Goal: Information Seeking & Learning: Compare options

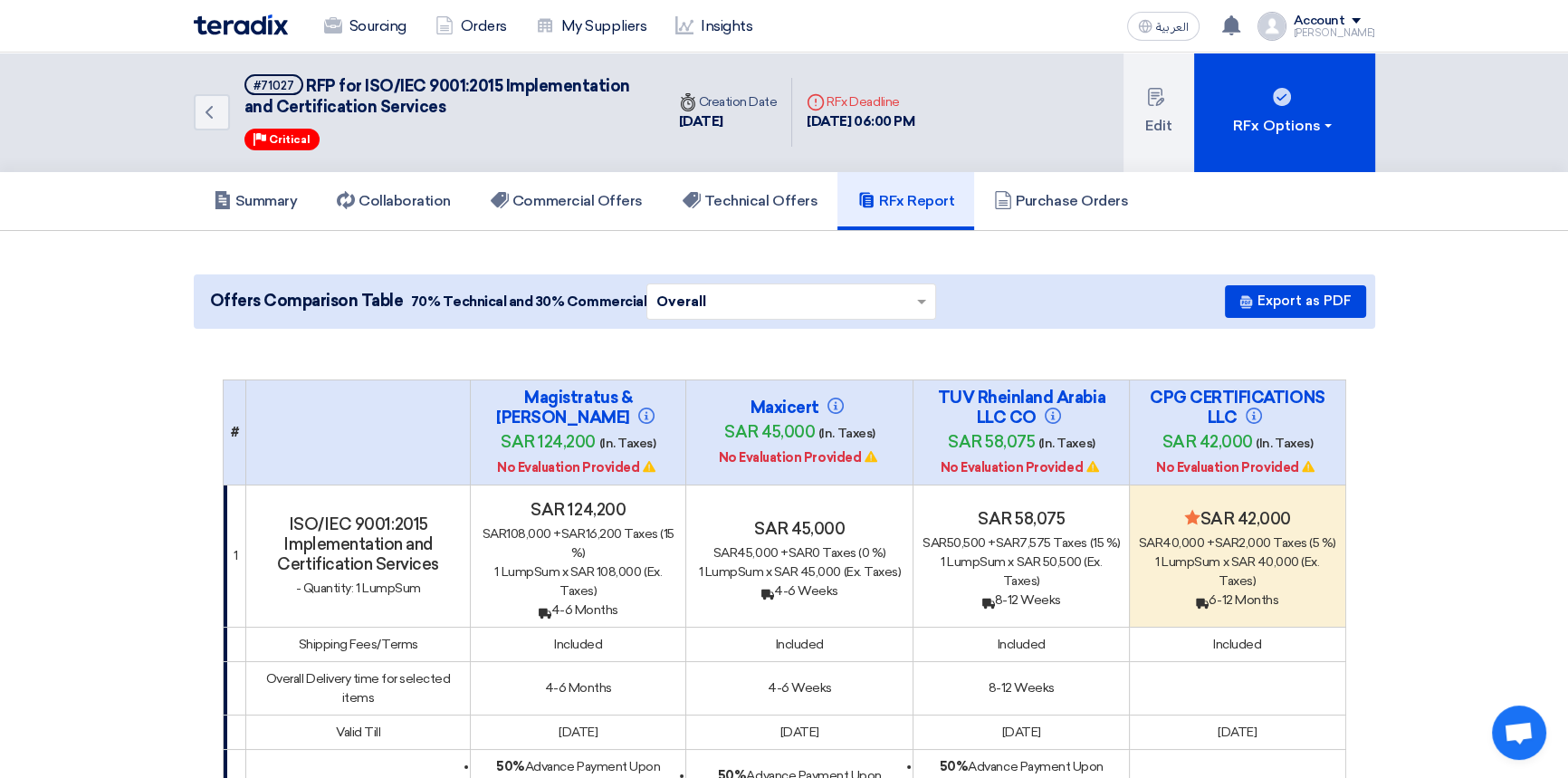
click at [265, 208] on link "Summary" at bounding box center [255, 200] width 124 height 58
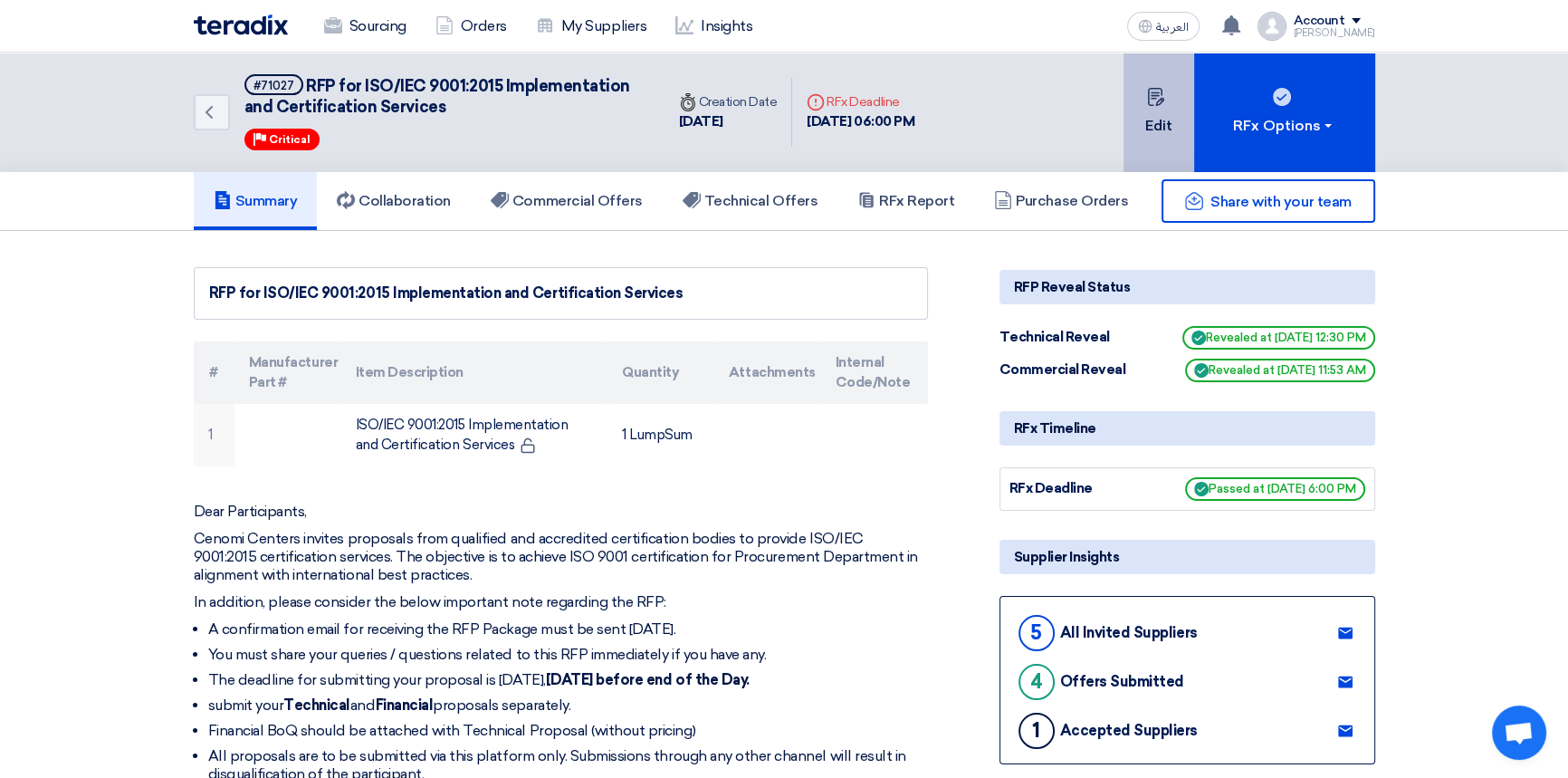
click at [1168, 126] on button "Edit" at bounding box center [1159, 112] width 71 height 119
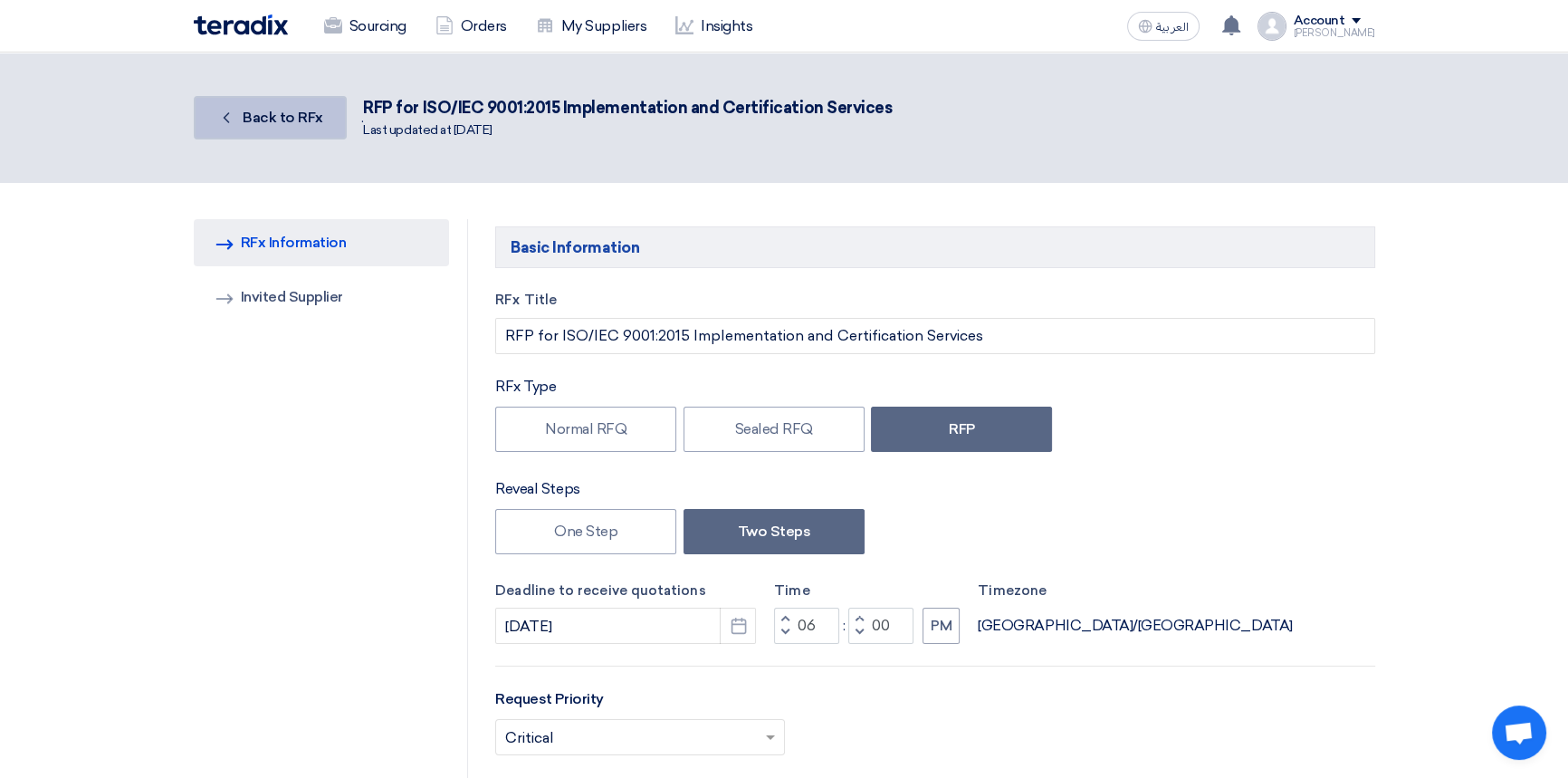
click at [235, 117] on icon "Back" at bounding box center [227, 117] width 18 height 18
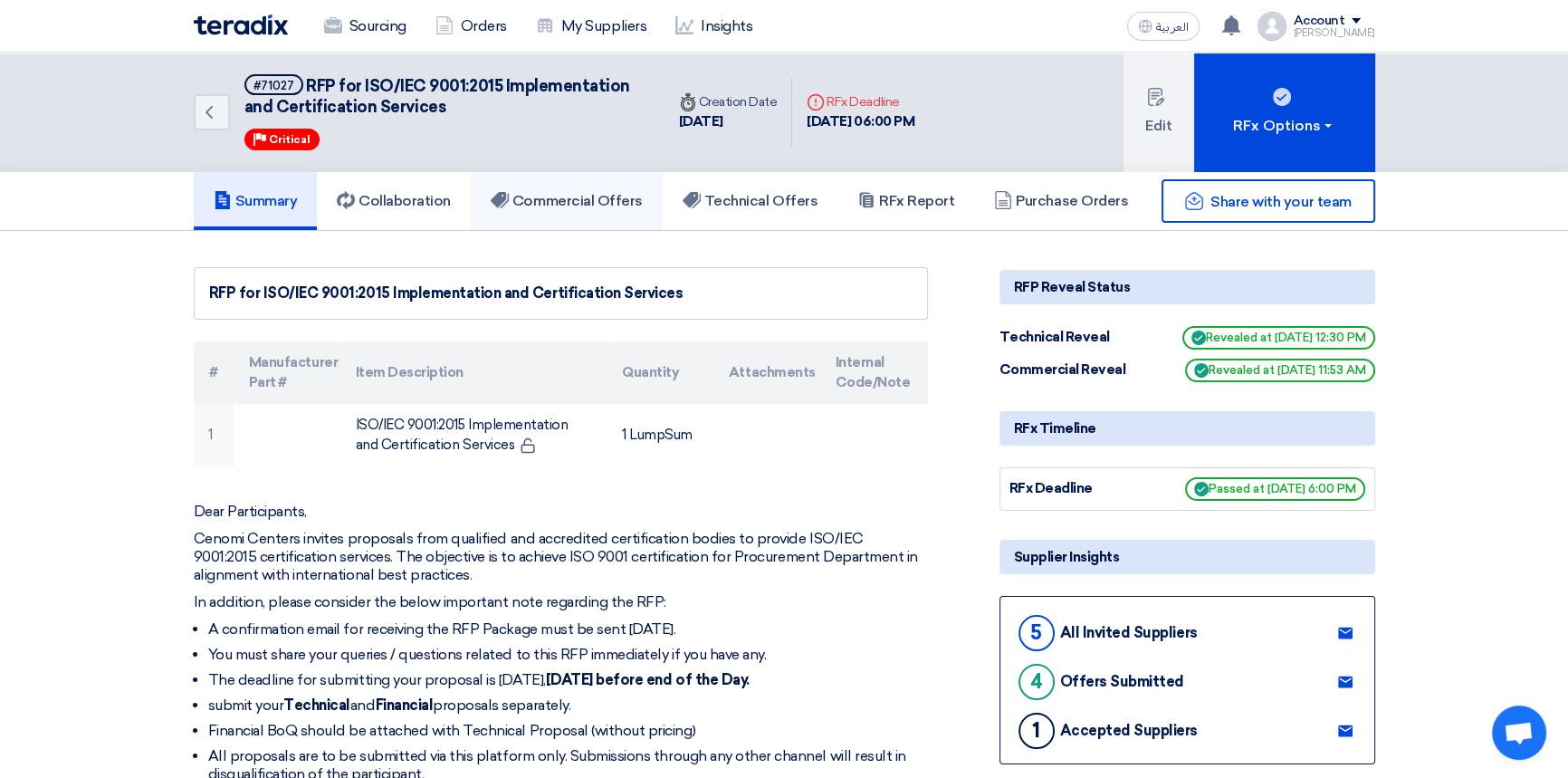
click at [602, 204] on h5 "Commercial Offers" at bounding box center [567, 201] width 152 height 18
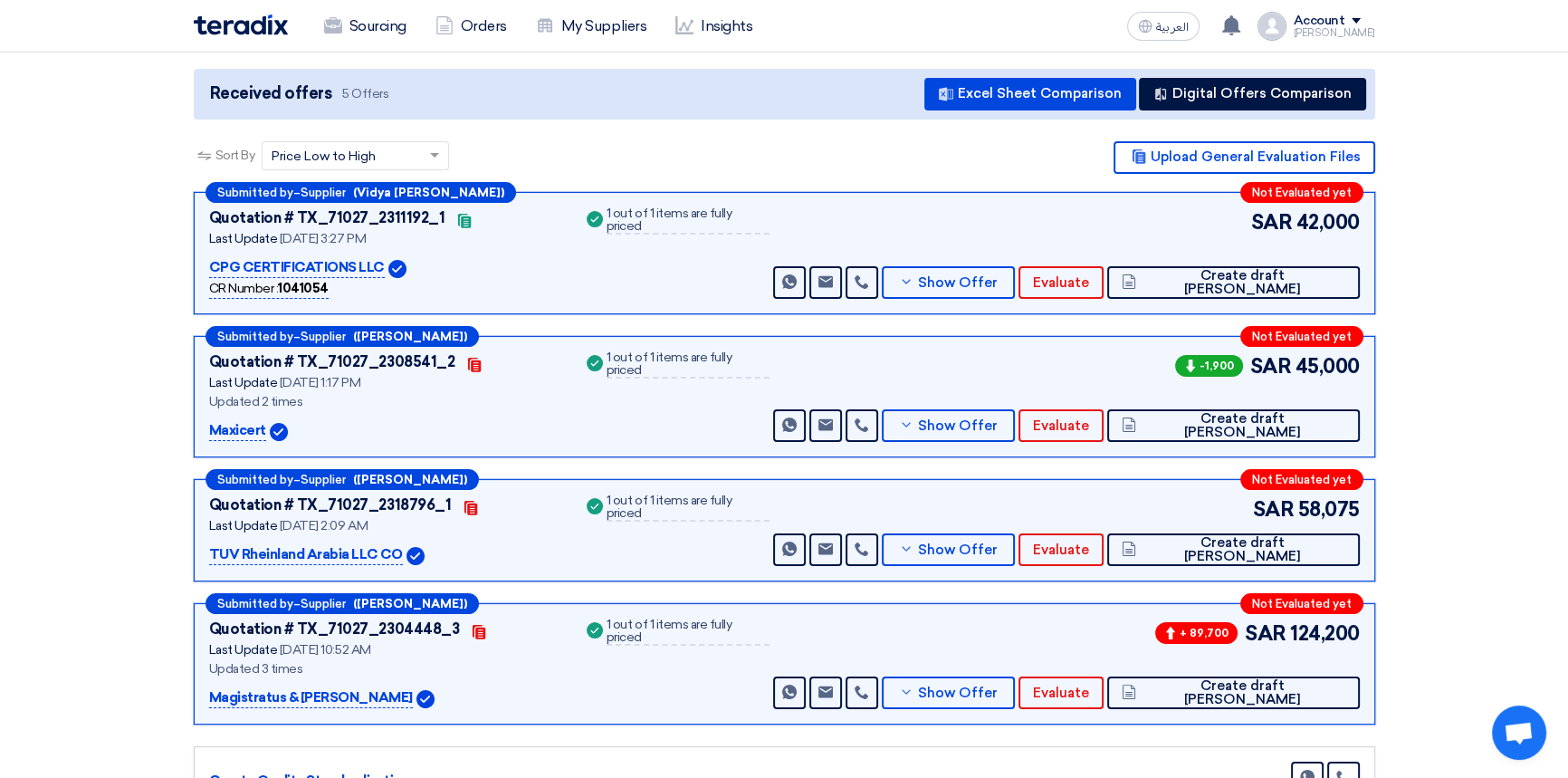
scroll to position [246, 0]
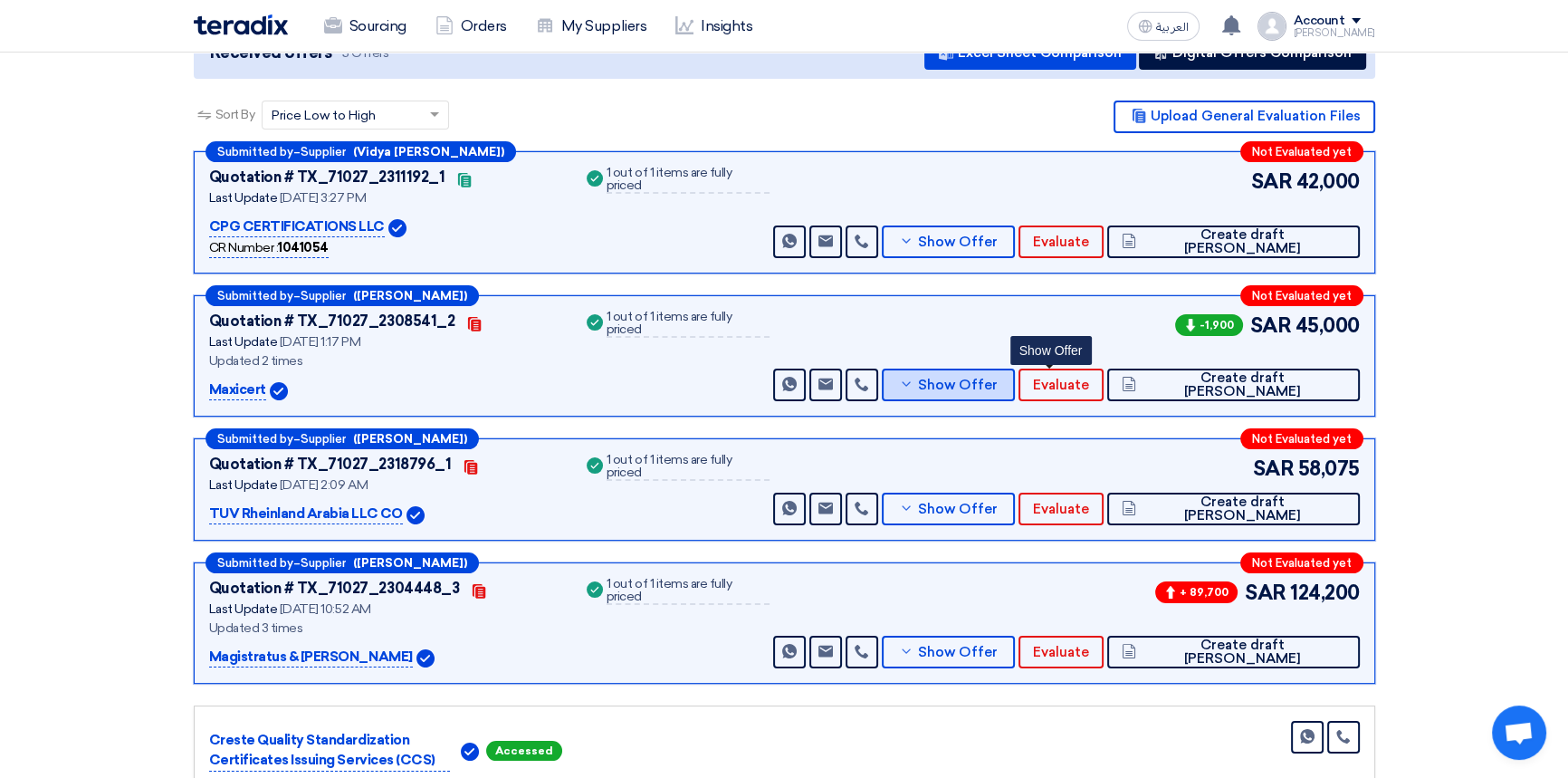
click at [997, 388] on span "Show Offer" at bounding box center [958, 384] width 80 height 14
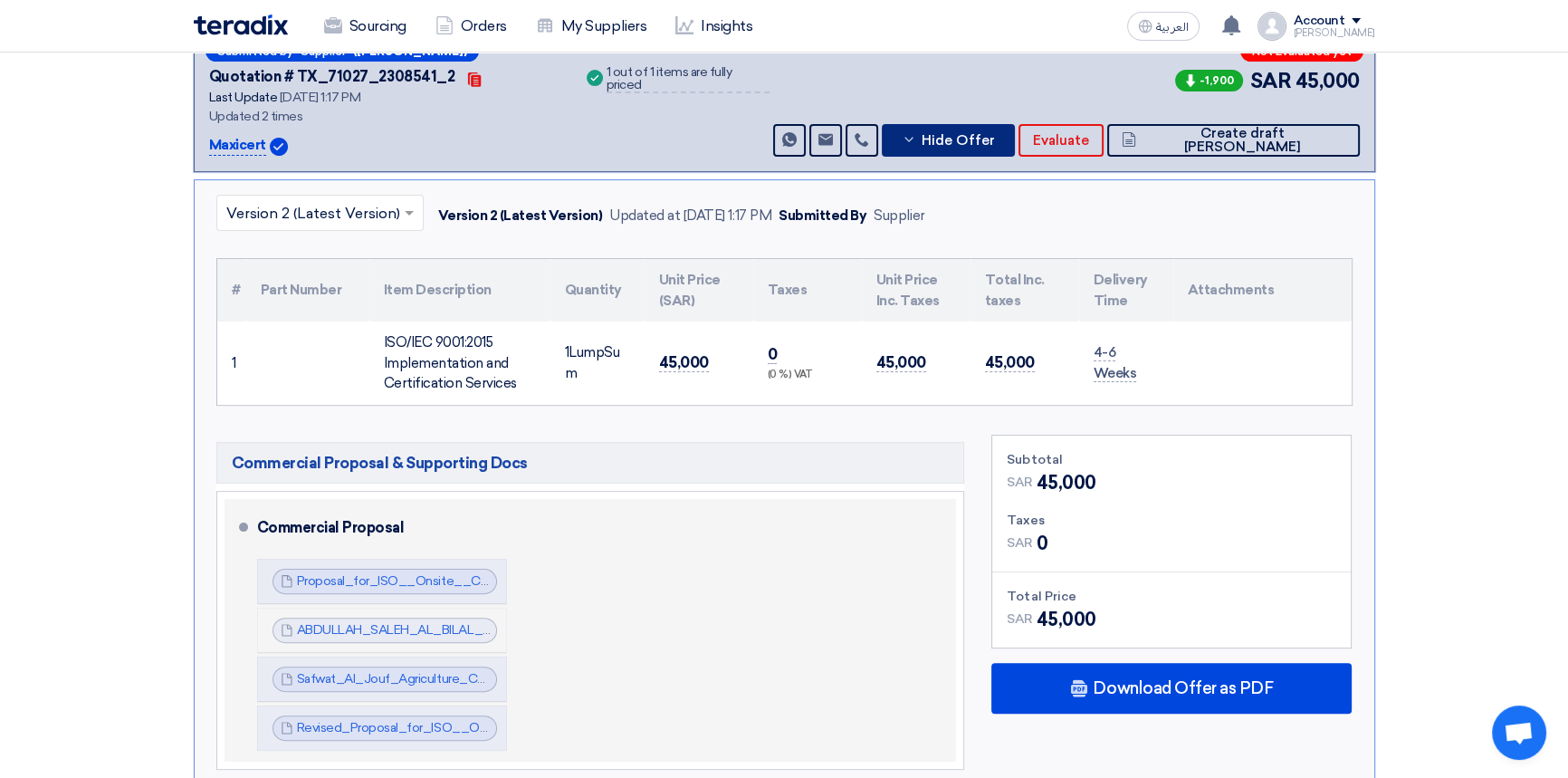
scroll to position [494, 0]
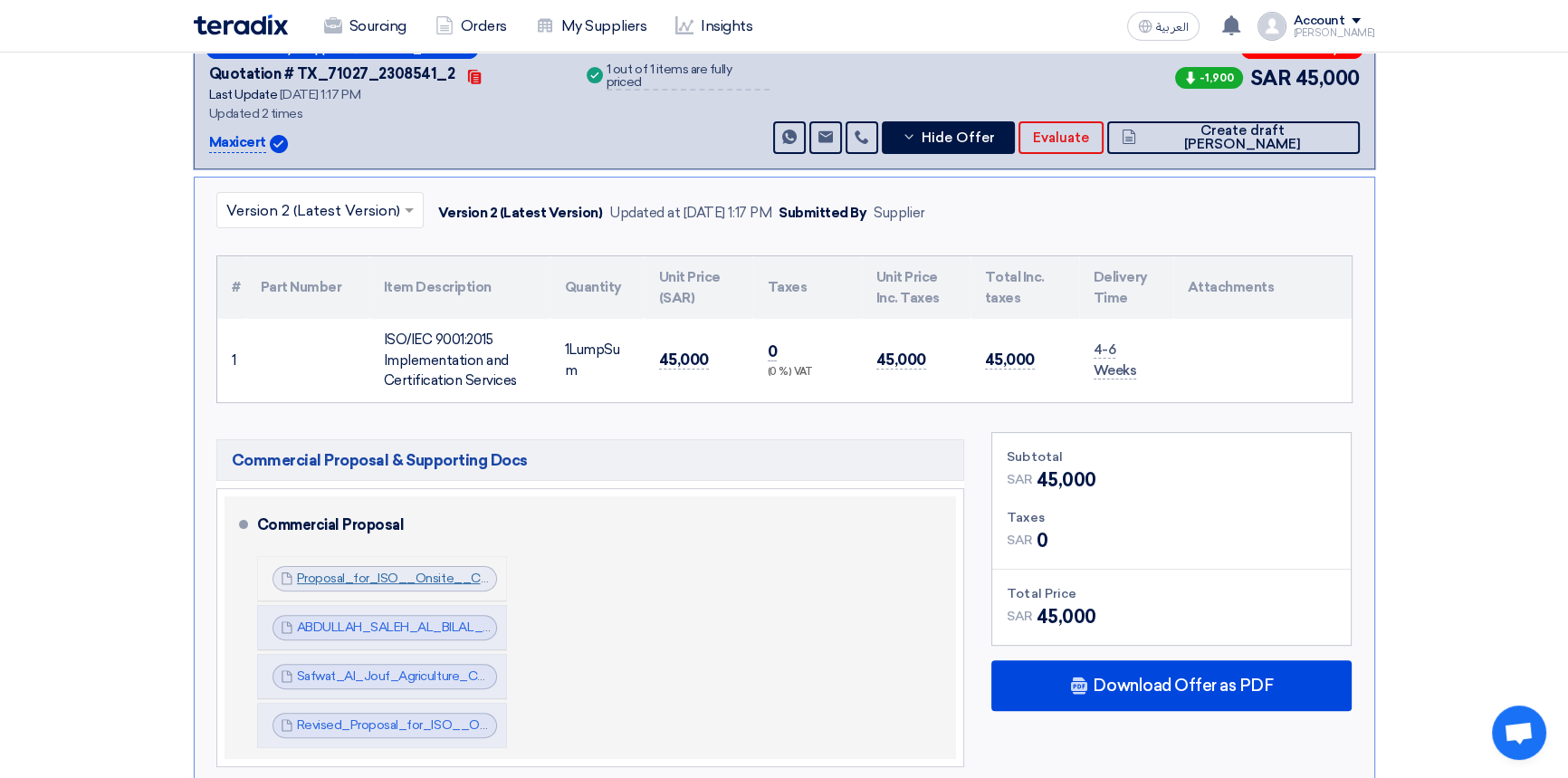
click at [392, 577] on link "Proposal_for_ISO__Onsite__Cenomi_Centers_KSA_Ref_1755159259499.pdf" at bounding box center [525, 578] width 455 height 16
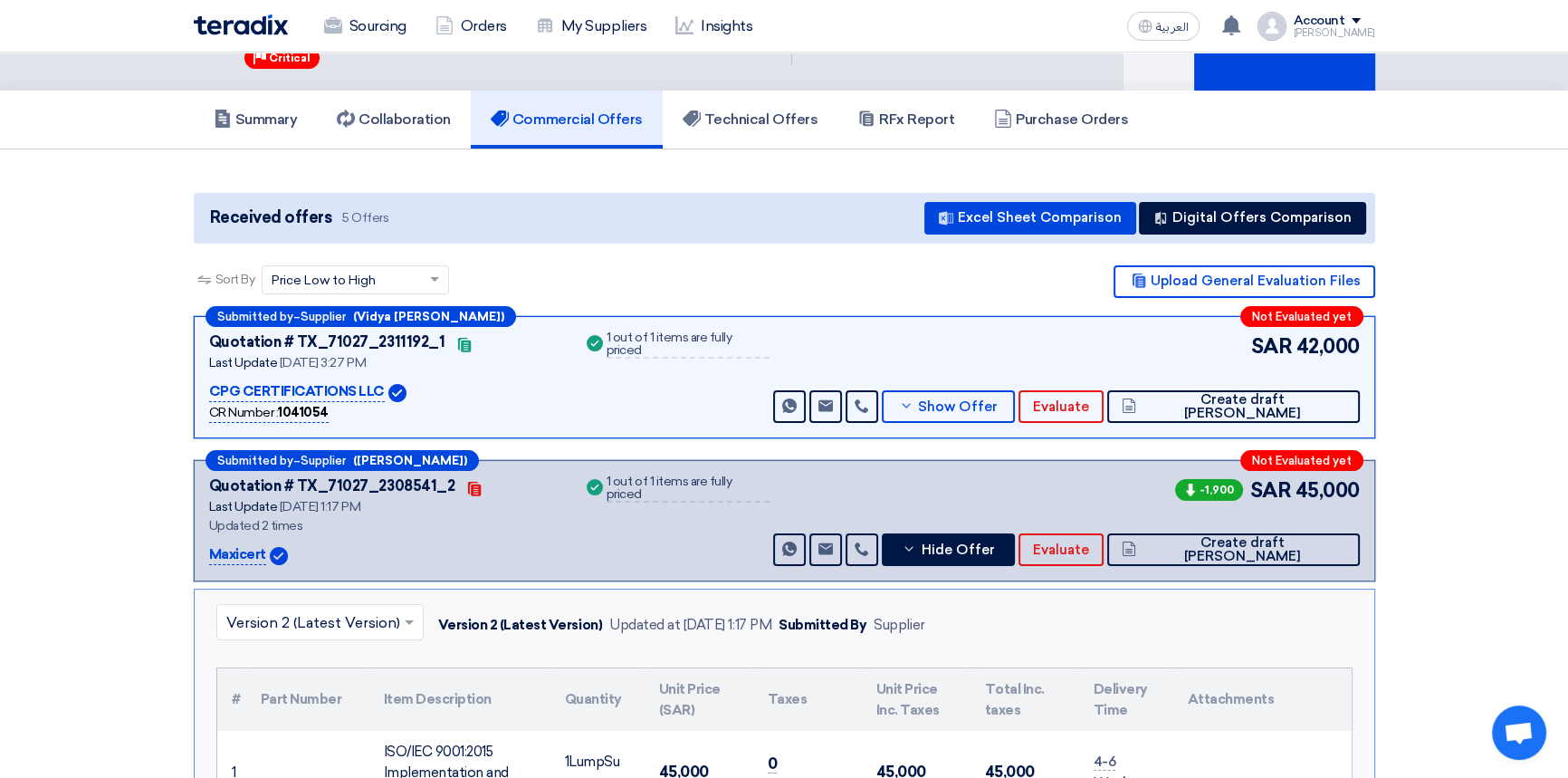
scroll to position [0, 0]
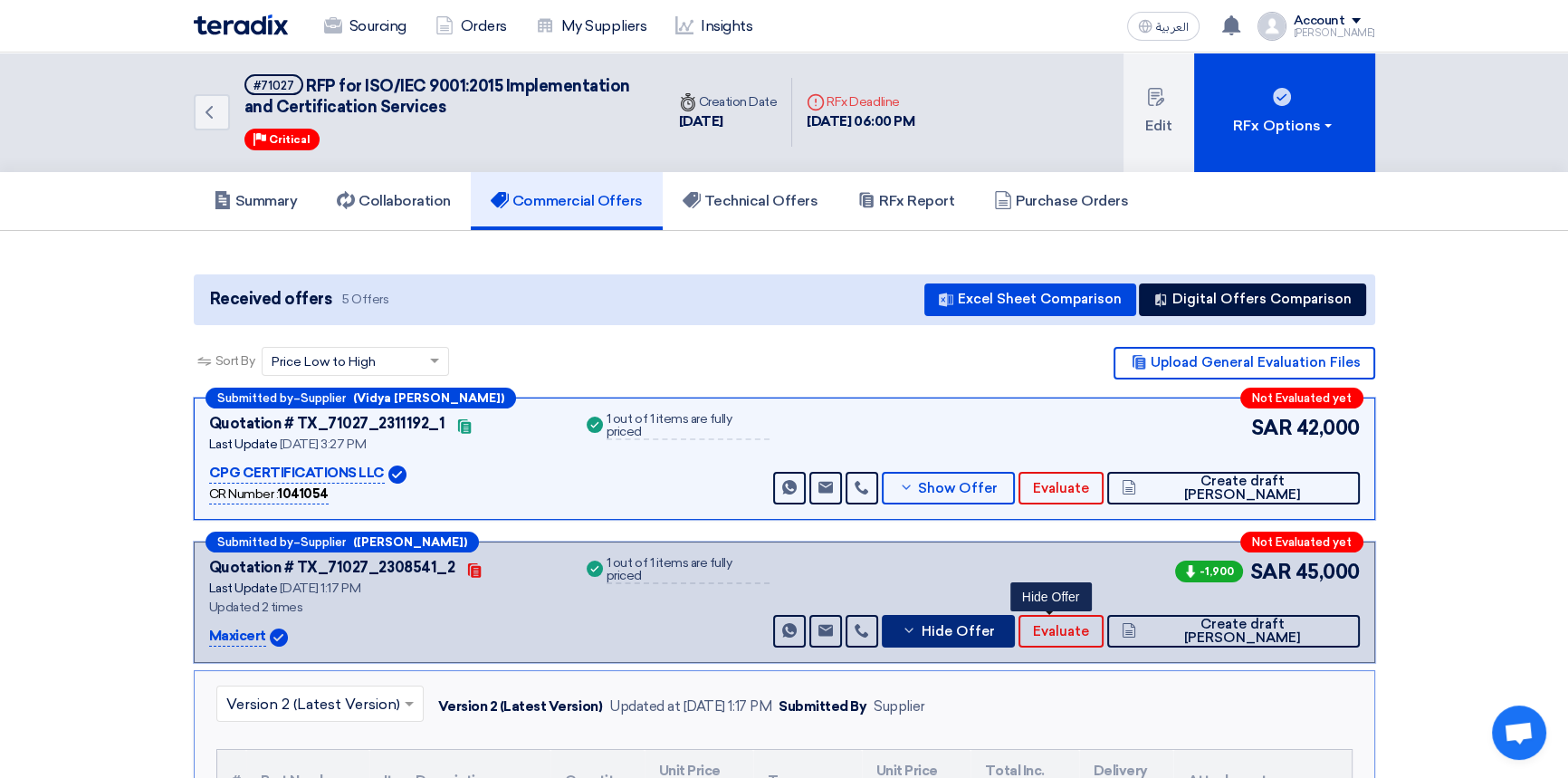
click at [994, 635] on span "Hide Offer" at bounding box center [958, 631] width 73 height 14
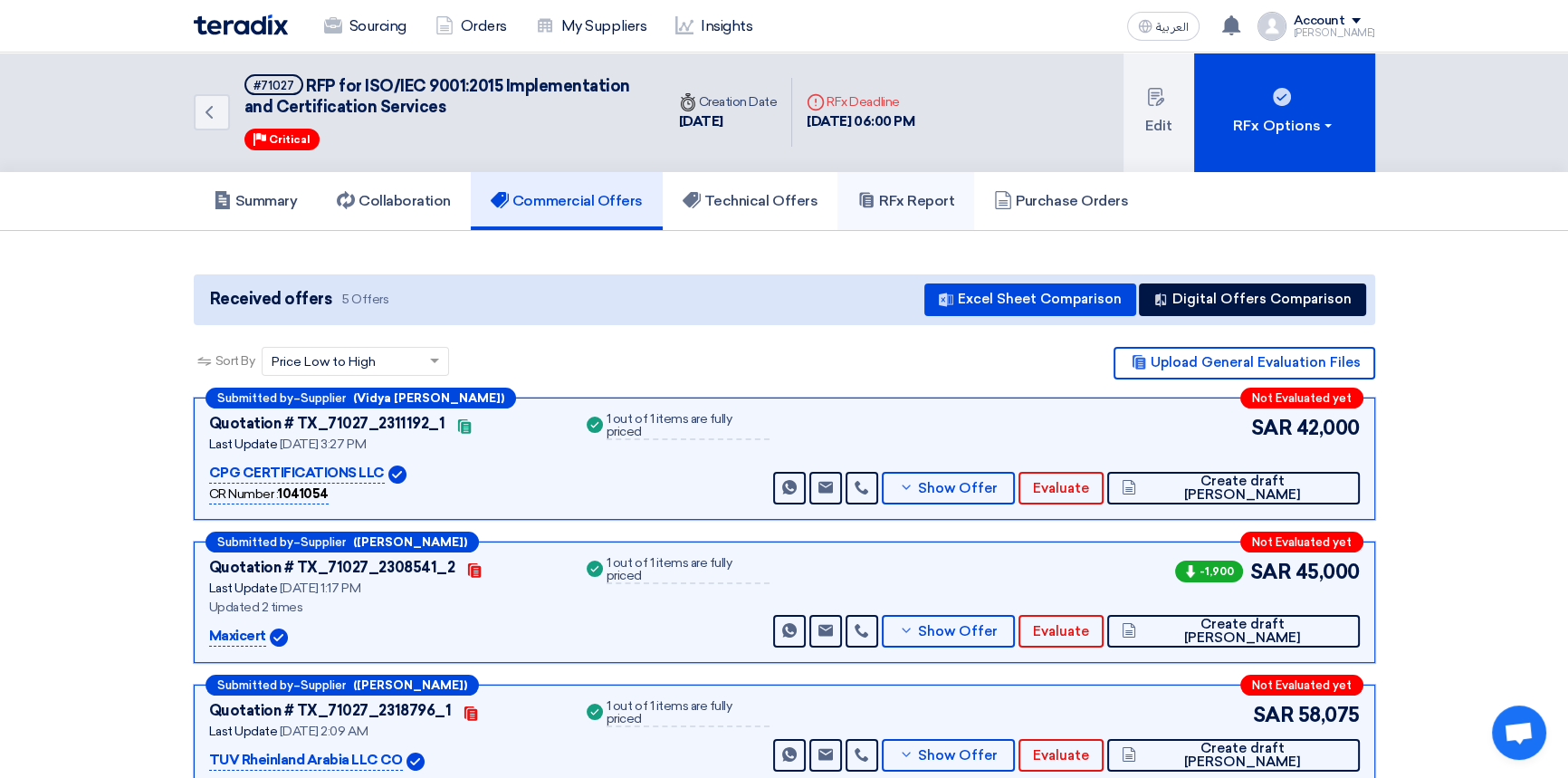
click at [939, 194] on h5 "RFx Report" at bounding box center [906, 201] width 97 height 18
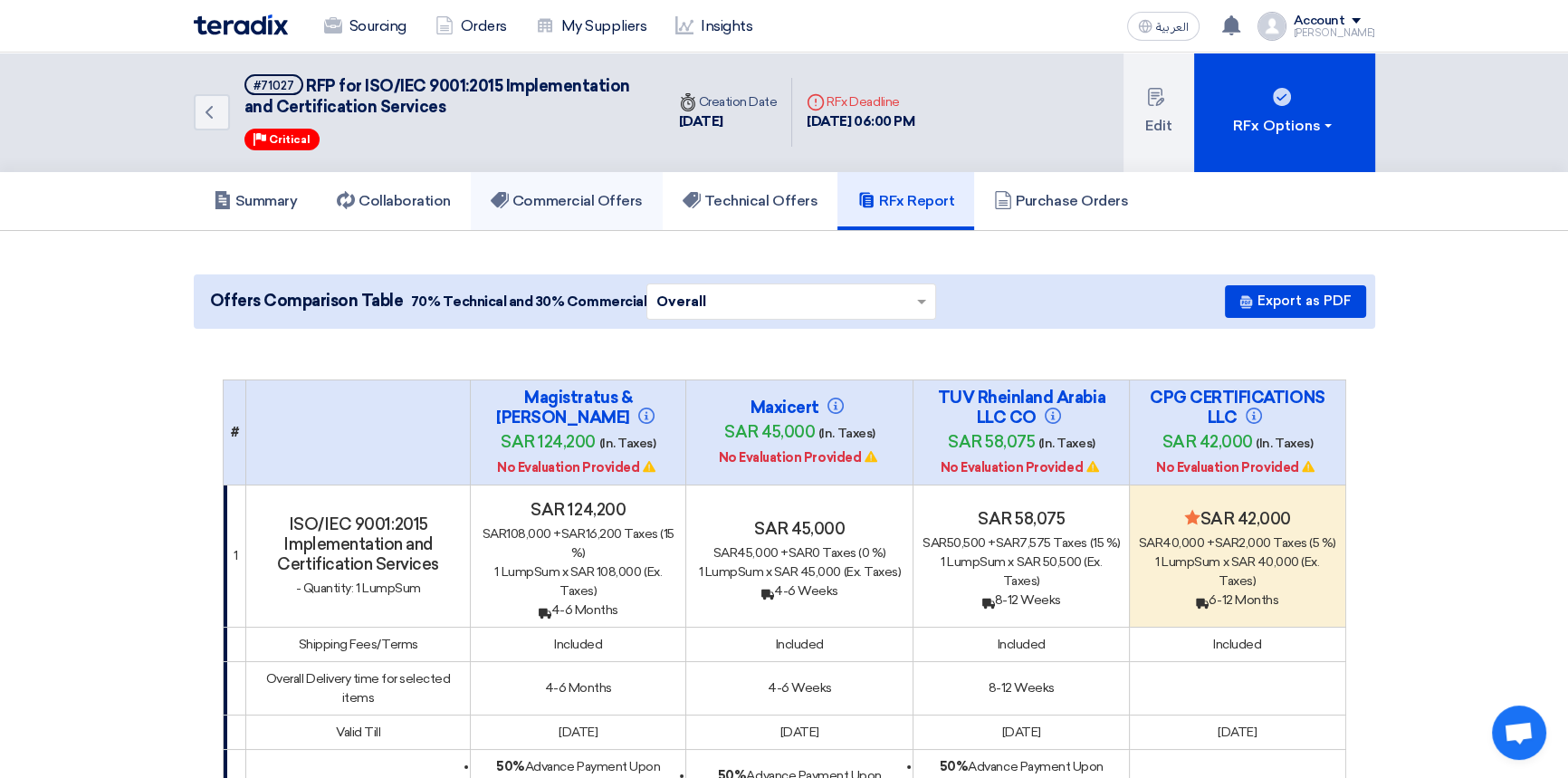
click at [609, 198] on h5 "Commercial Offers" at bounding box center [567, 201] width 152 height 18
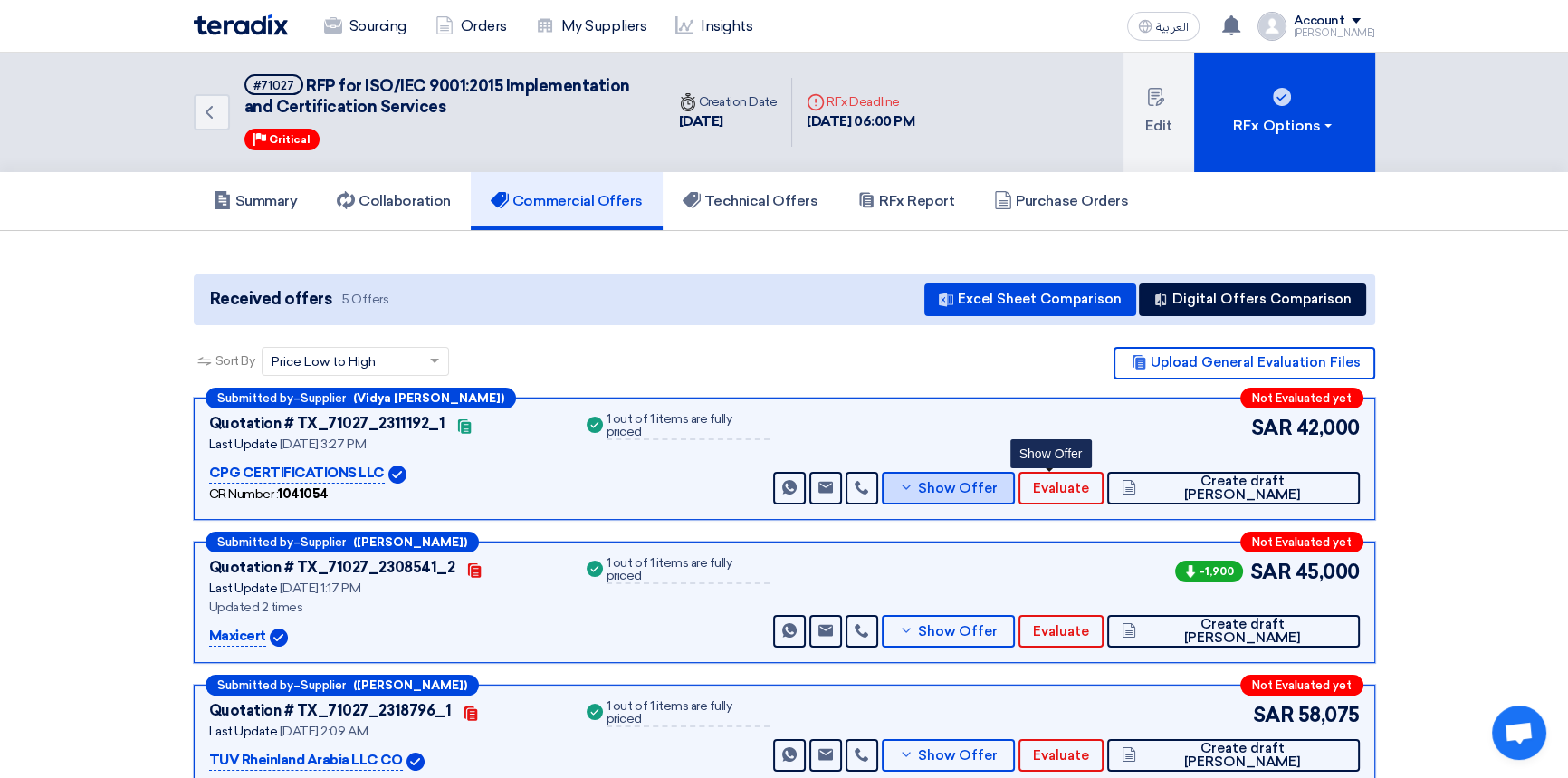
click at [1016, 494] on button "Show Offer" at bounding box center [949, 488] width 134 height 33
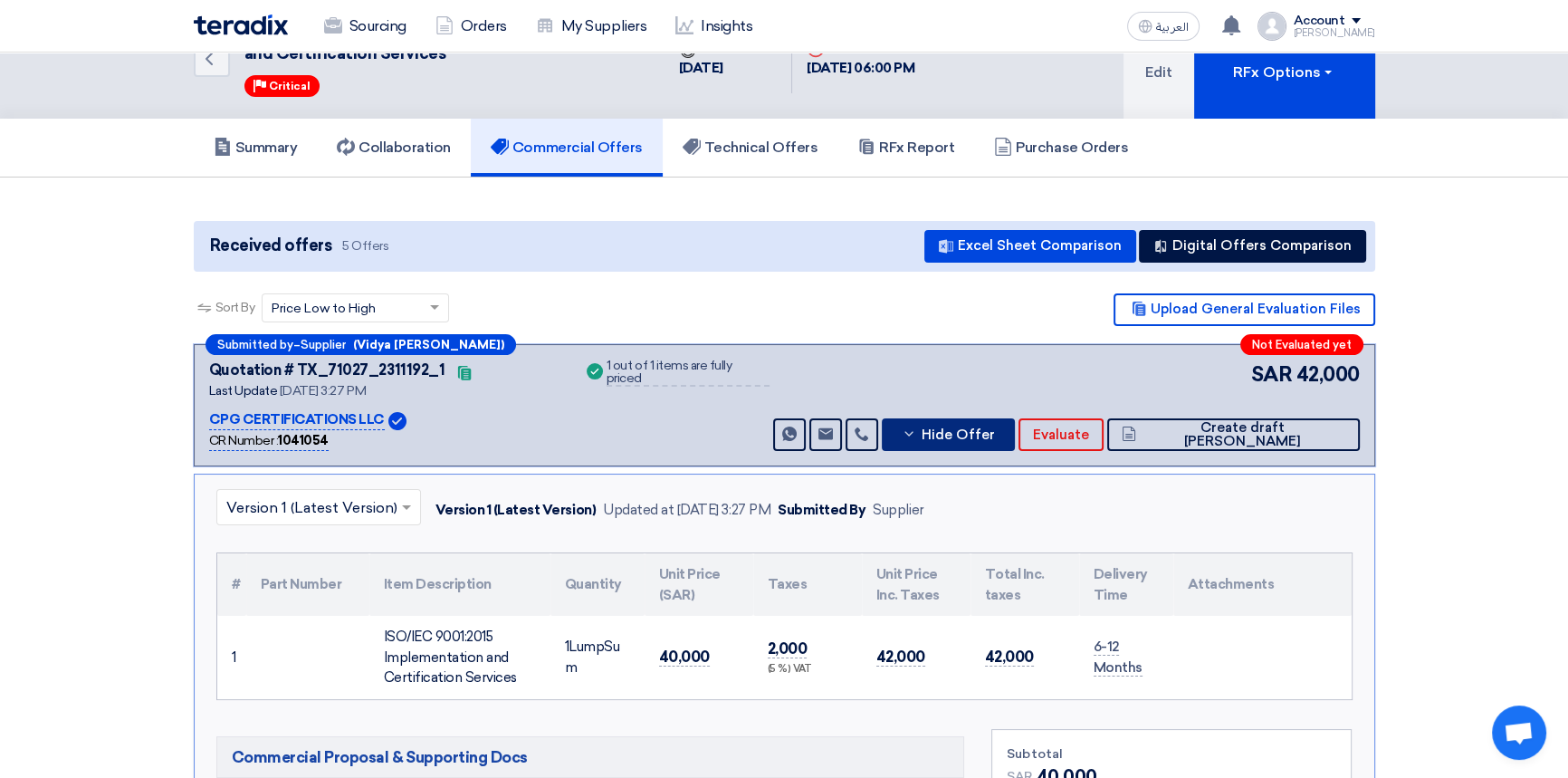
scroll to position [82, 0]
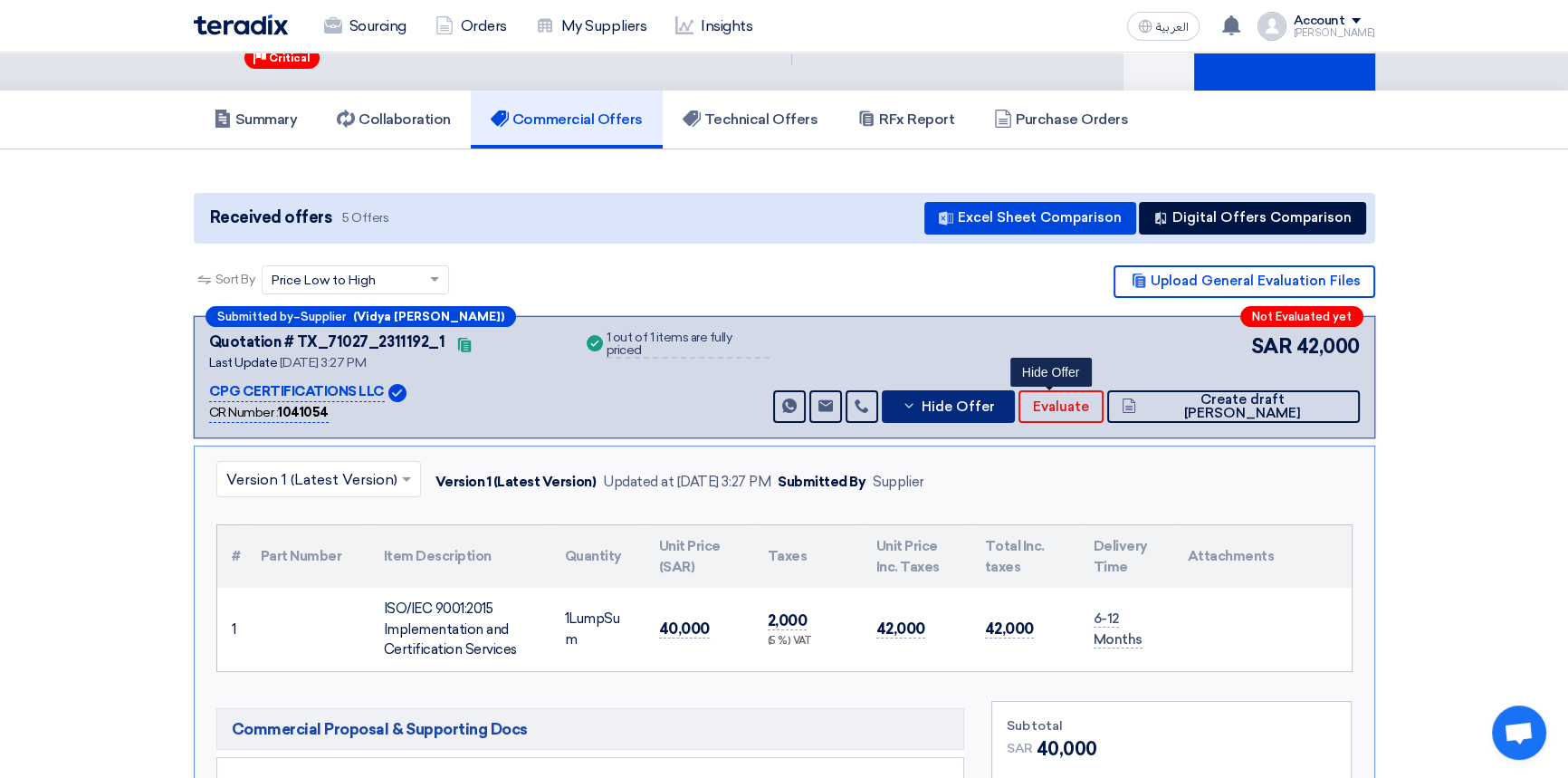
click at [994, 406] on span "Hide Offer" at bounding box center [958, 406] width 73 height 14
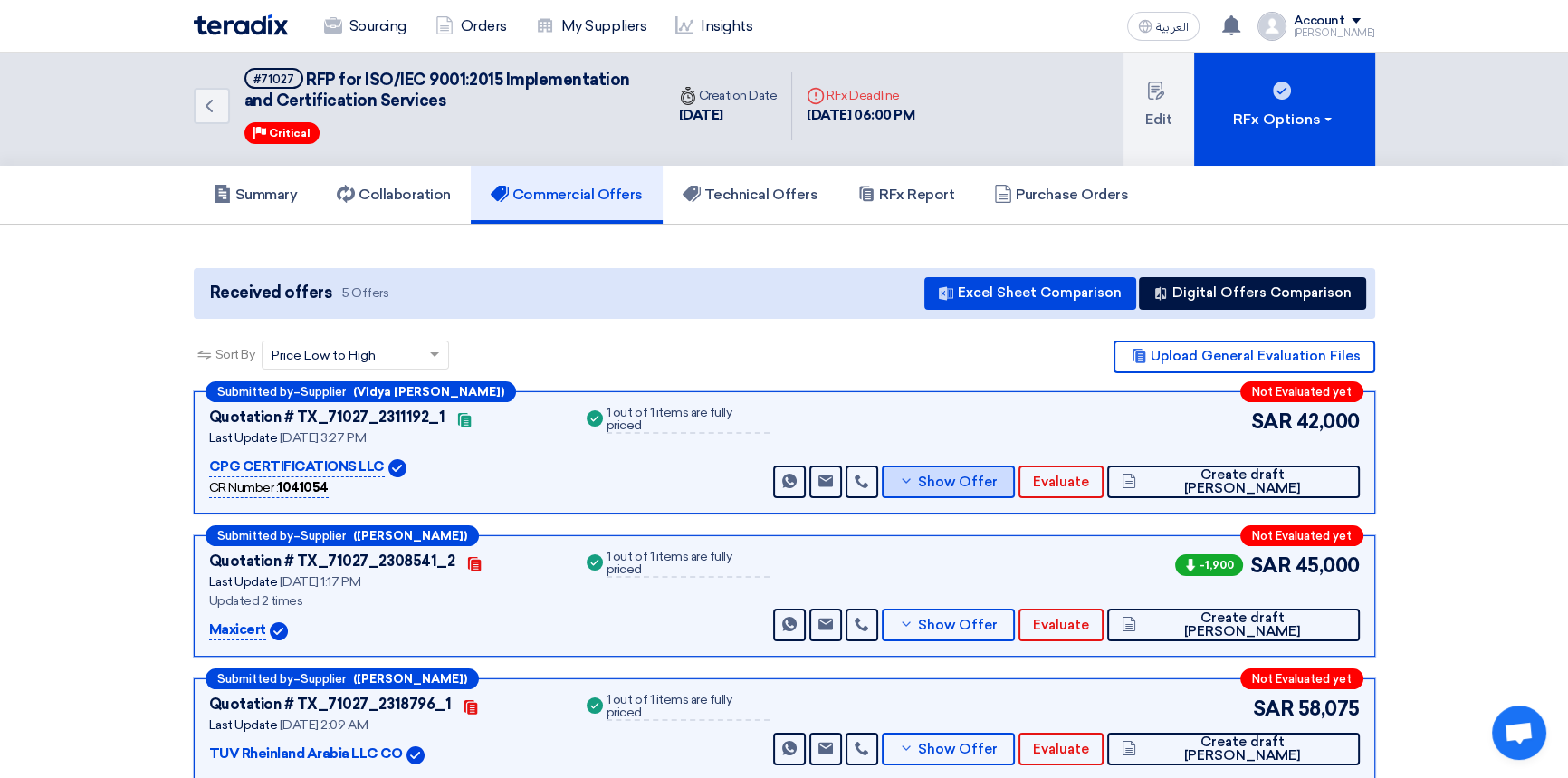
scroll to position [0, 0]
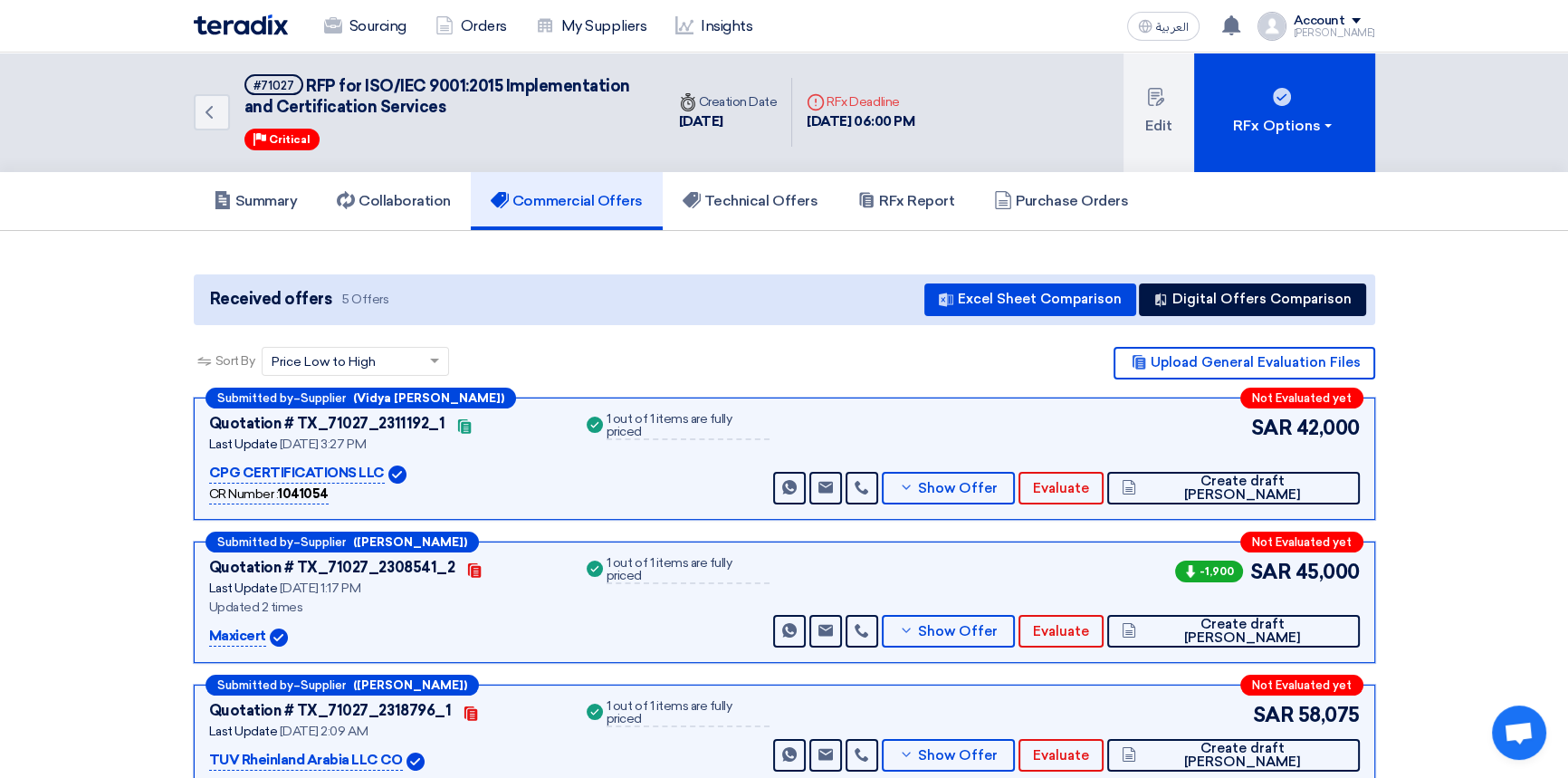
click at [965, 0] on div "Sourcing Orders My Suppliers Insights العربية ع You have a new offer for 'RFP f…" at bounding box center [784, 26] width 1208 height 51
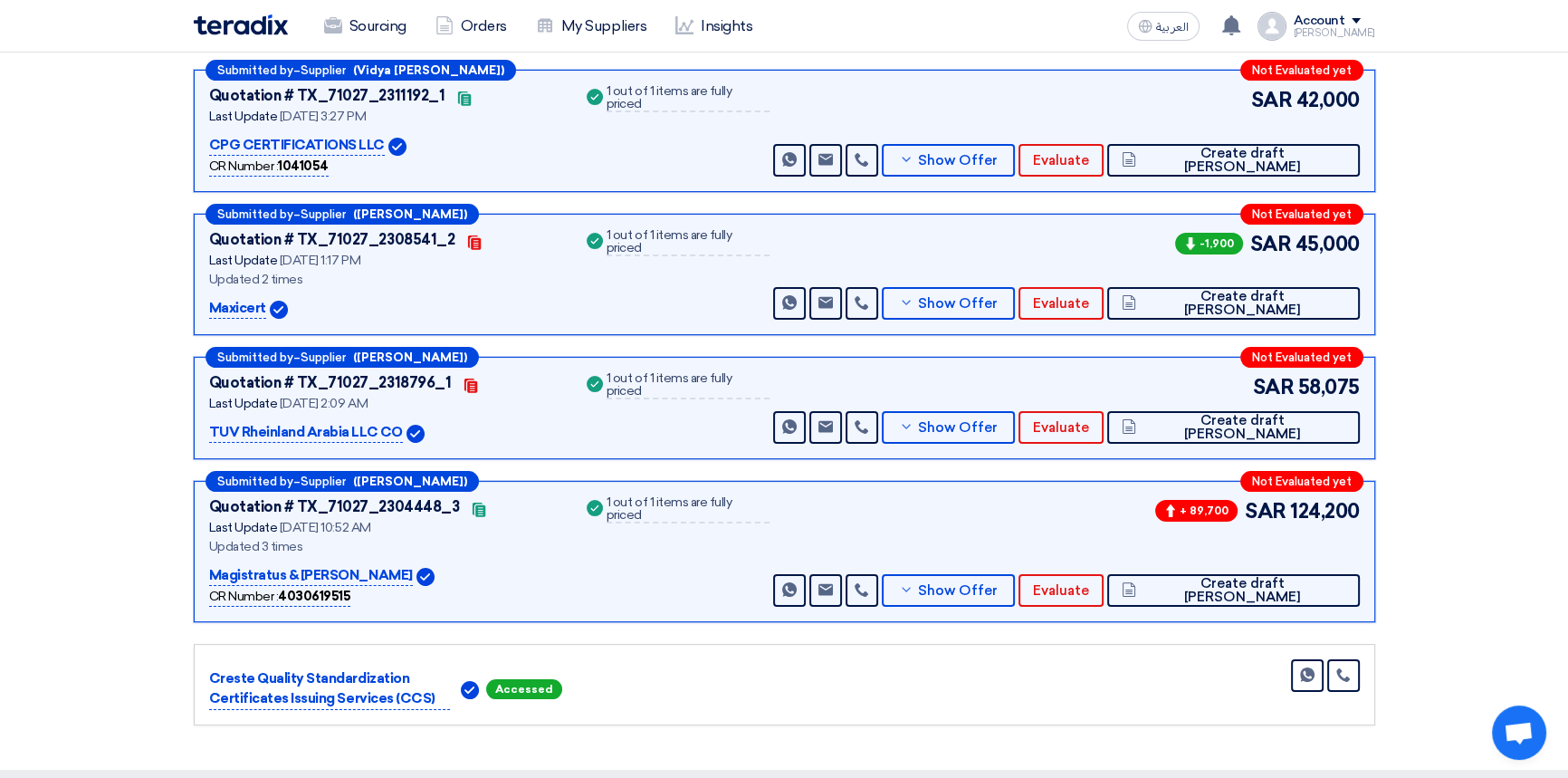
scroll to position [328, 0]
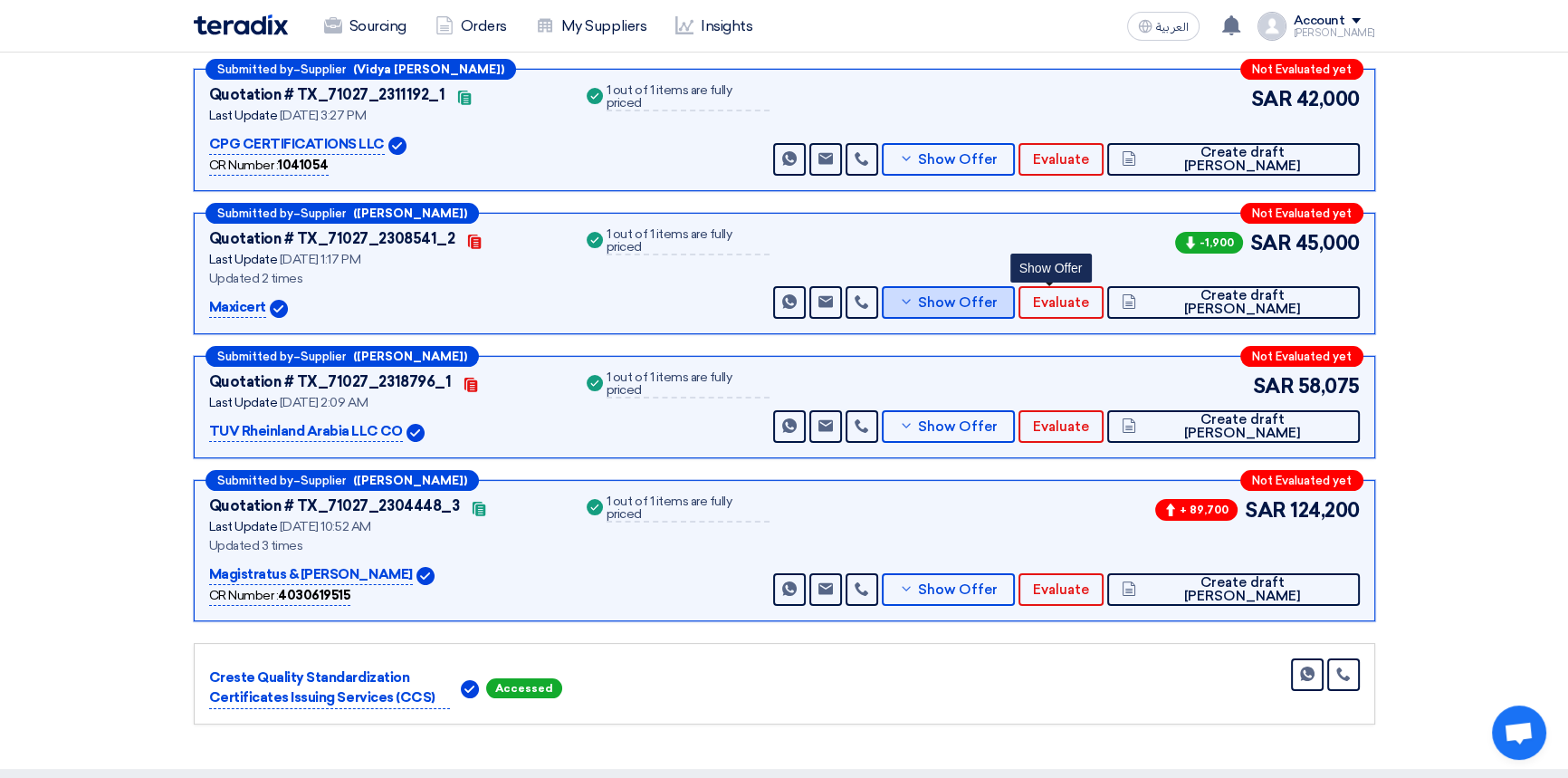
click at [997, 307] on span "Show Offer" at bounding box center [958, 303] width 80 height 14
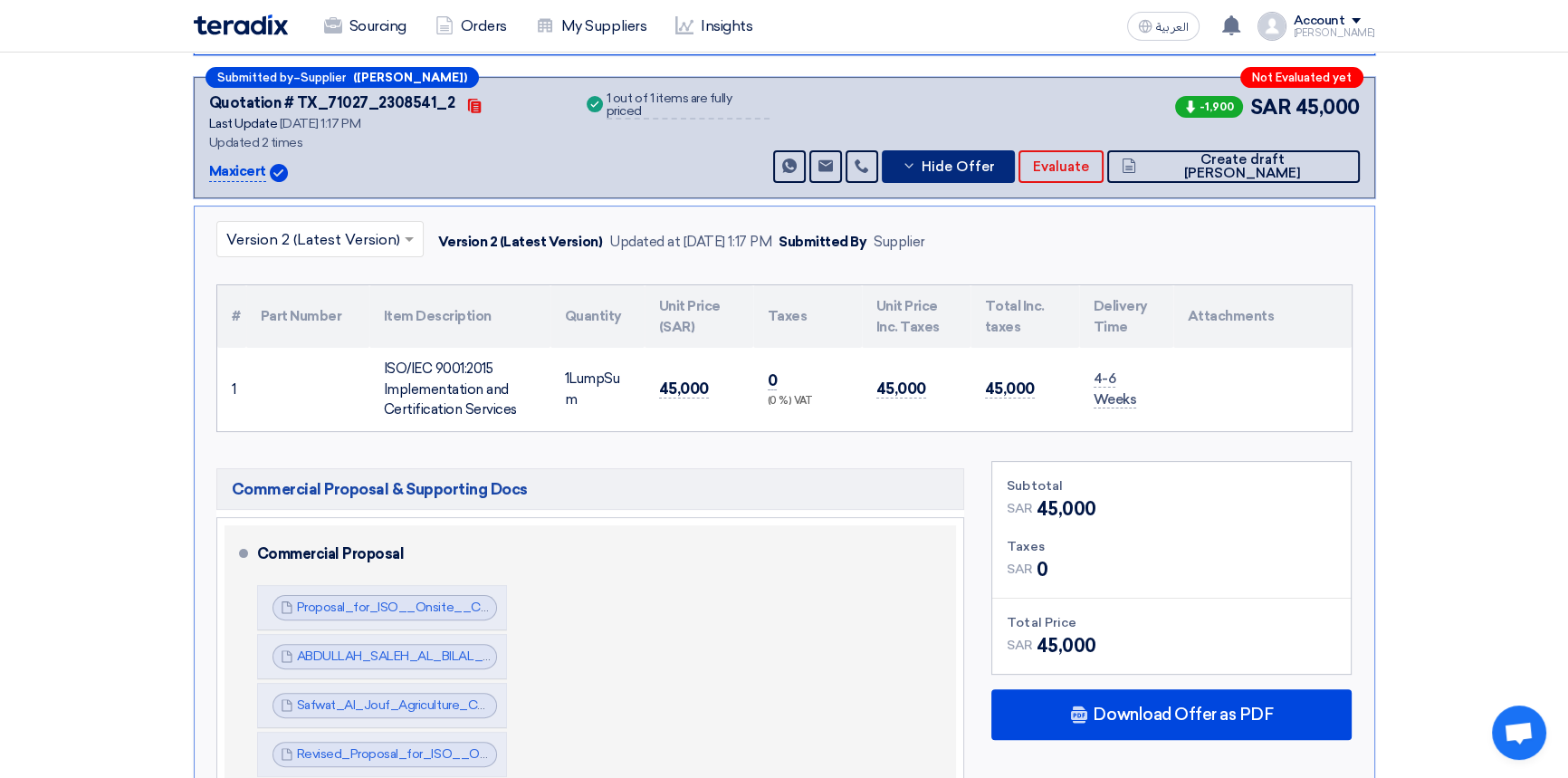
scroll to position [494, 0]
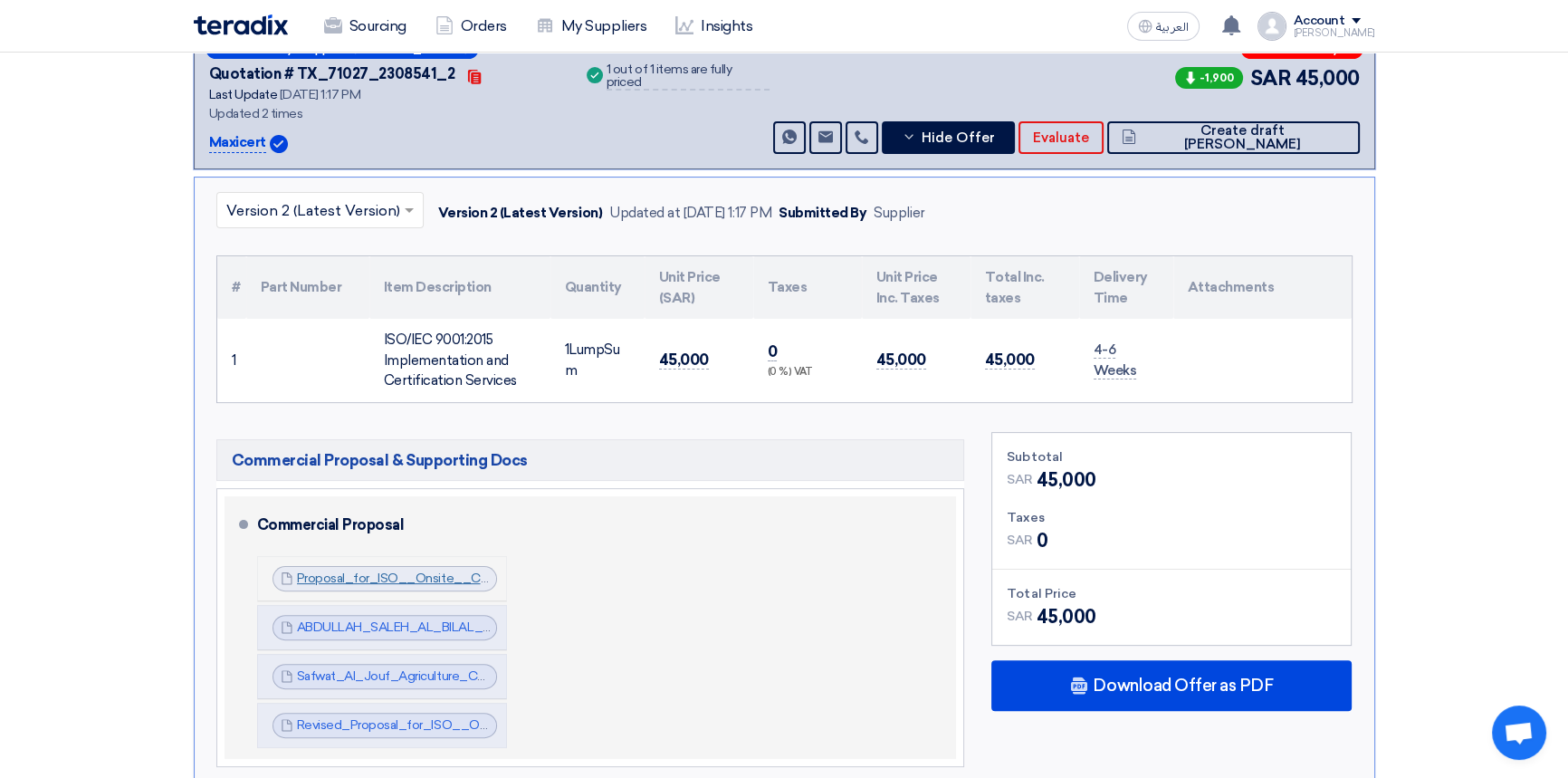
click at [336, 572] on link "Proposal_for_ISO__Onsite__Cenomi_Centers_KSA_Ref_1755159259499.pdf" at bounding box center [525, 578] width 455 height 16
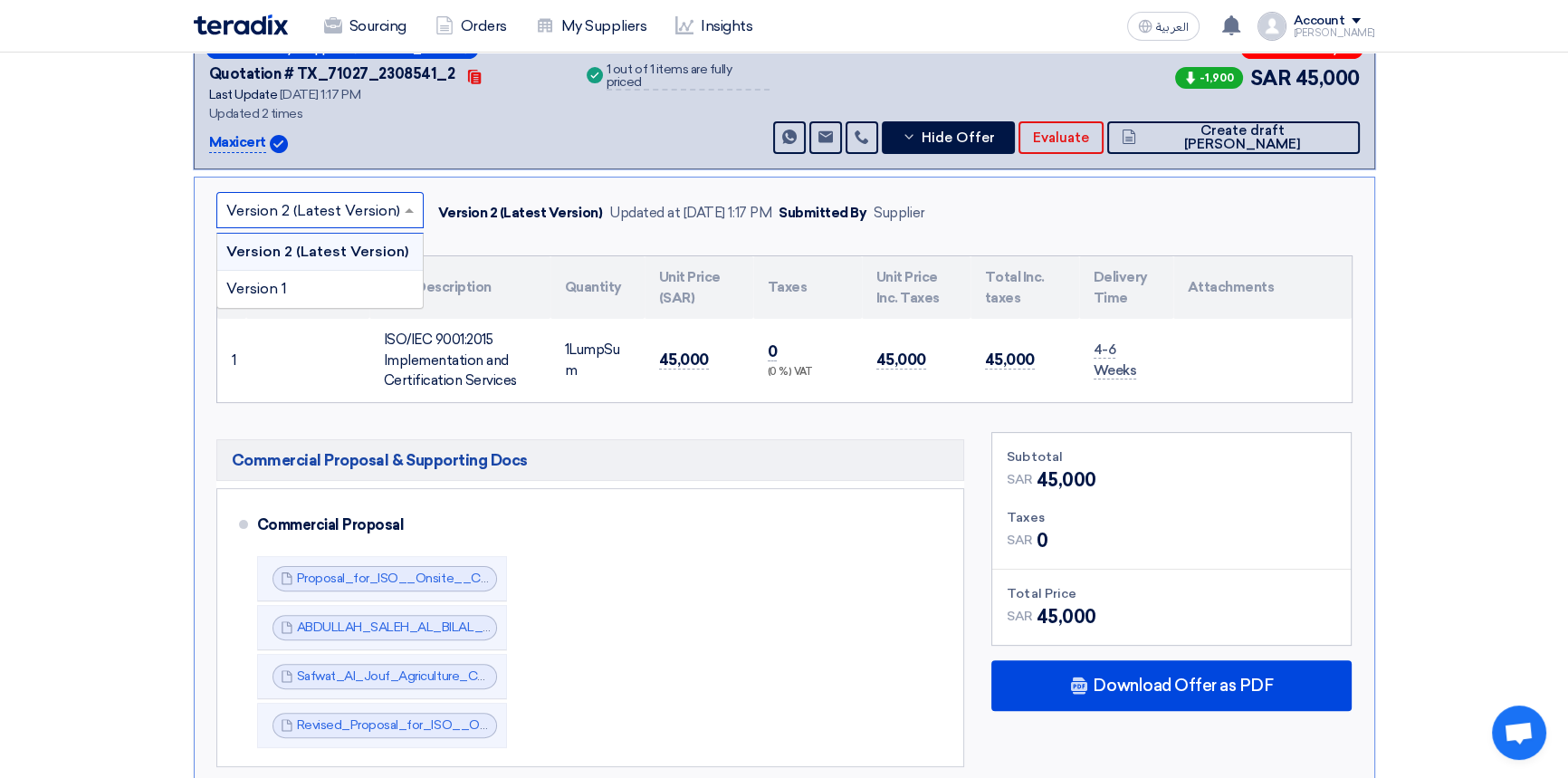
click at [318, 204] on input "text" at bounding box center [311, 211] width 170 height 30
click at [317, 283] on div "Version 1" at bounding box center [320, 288] width 206 height 36
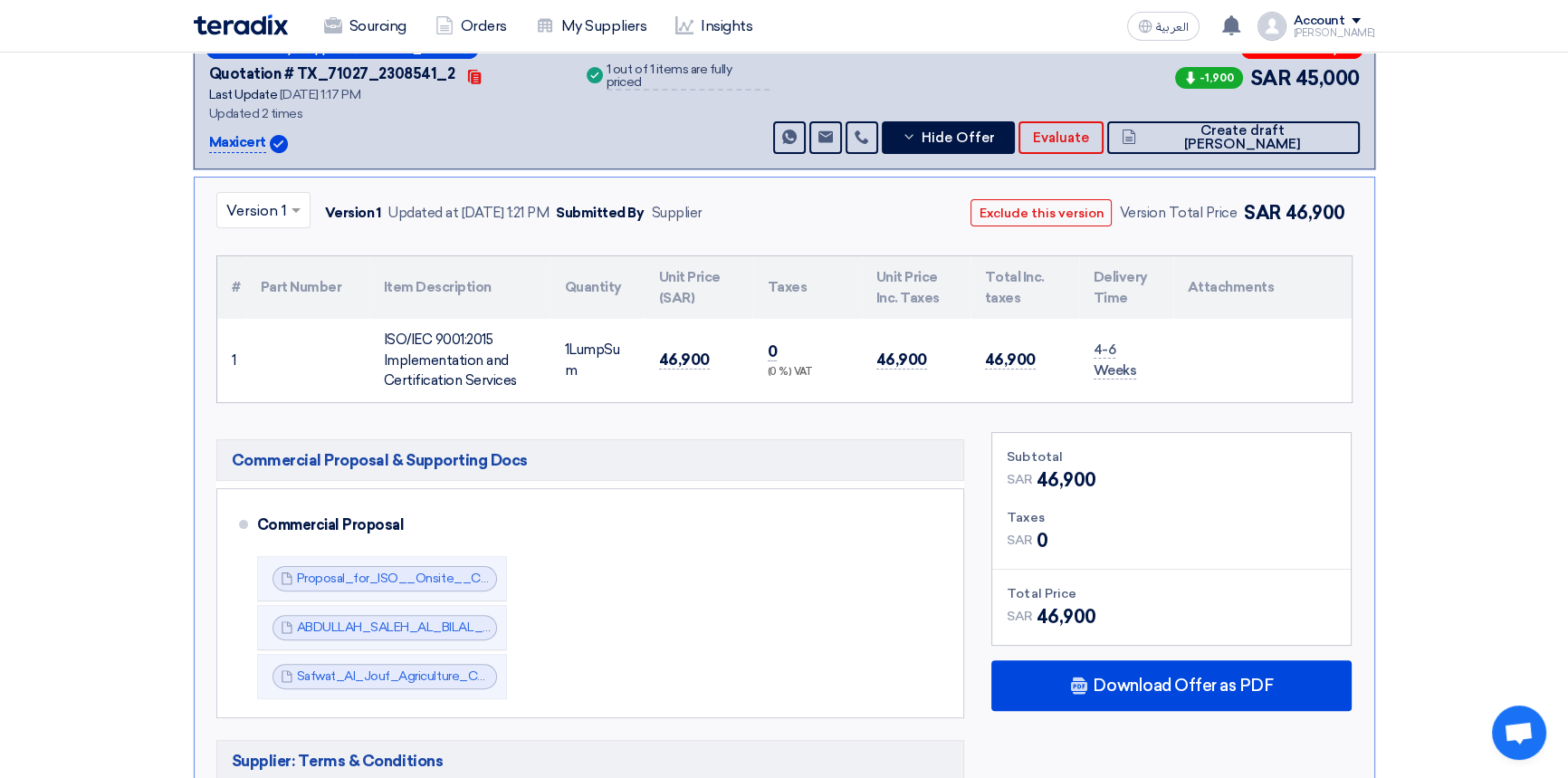
click at [317, 208] on div "Version 1 Updated at [DATE] 1:21 PM Submitted By Supplier" at bounding box center [509, 213] width 384 height 28
click at [284, 207] on div at bounding box center [263, 209] width 93 height 30
click at [282, 245] on span "Version 2 (Latest Version)" at bounding box center [313, 250] width 173 height 17
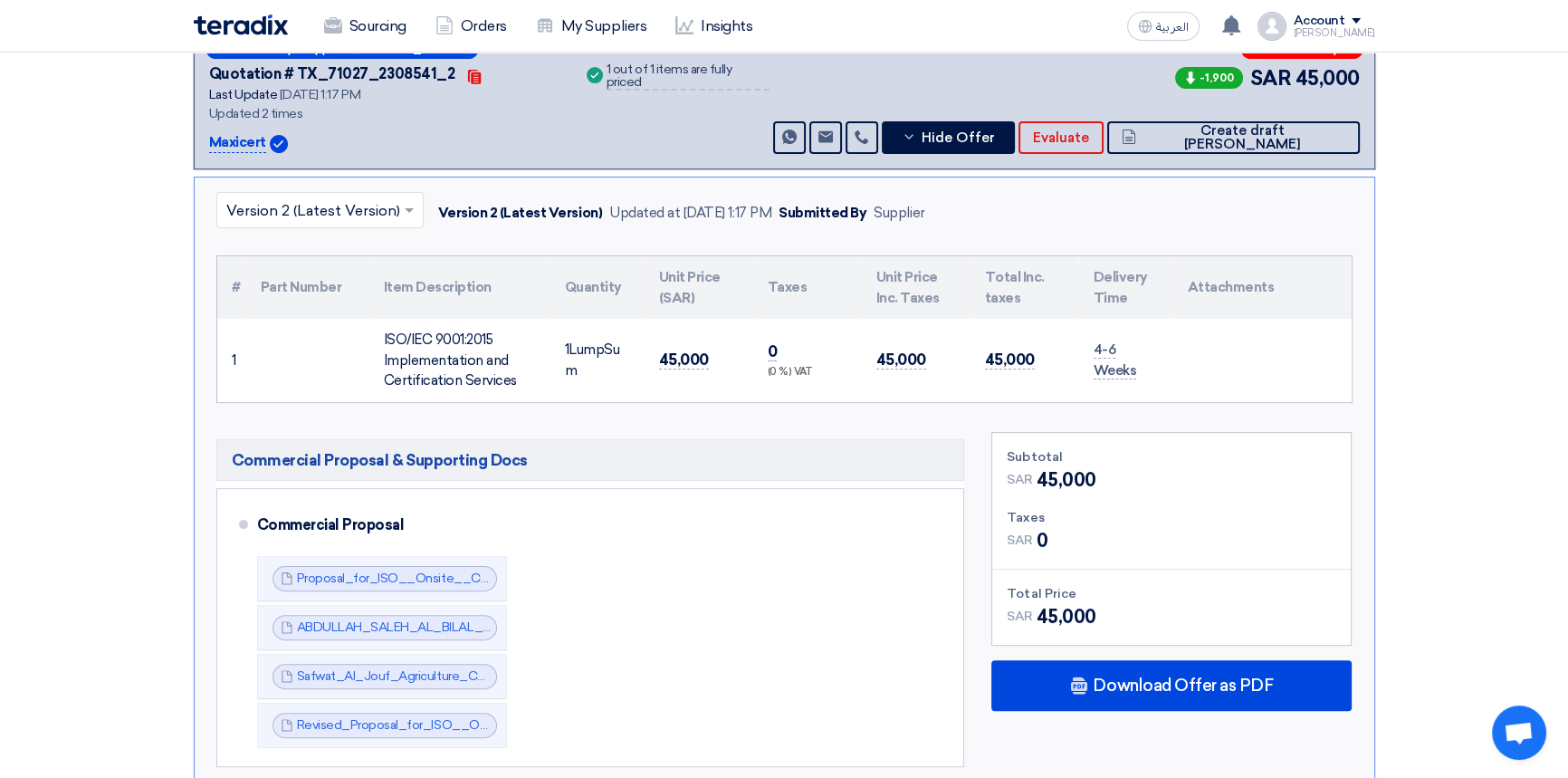
scroll to position [576, 0]
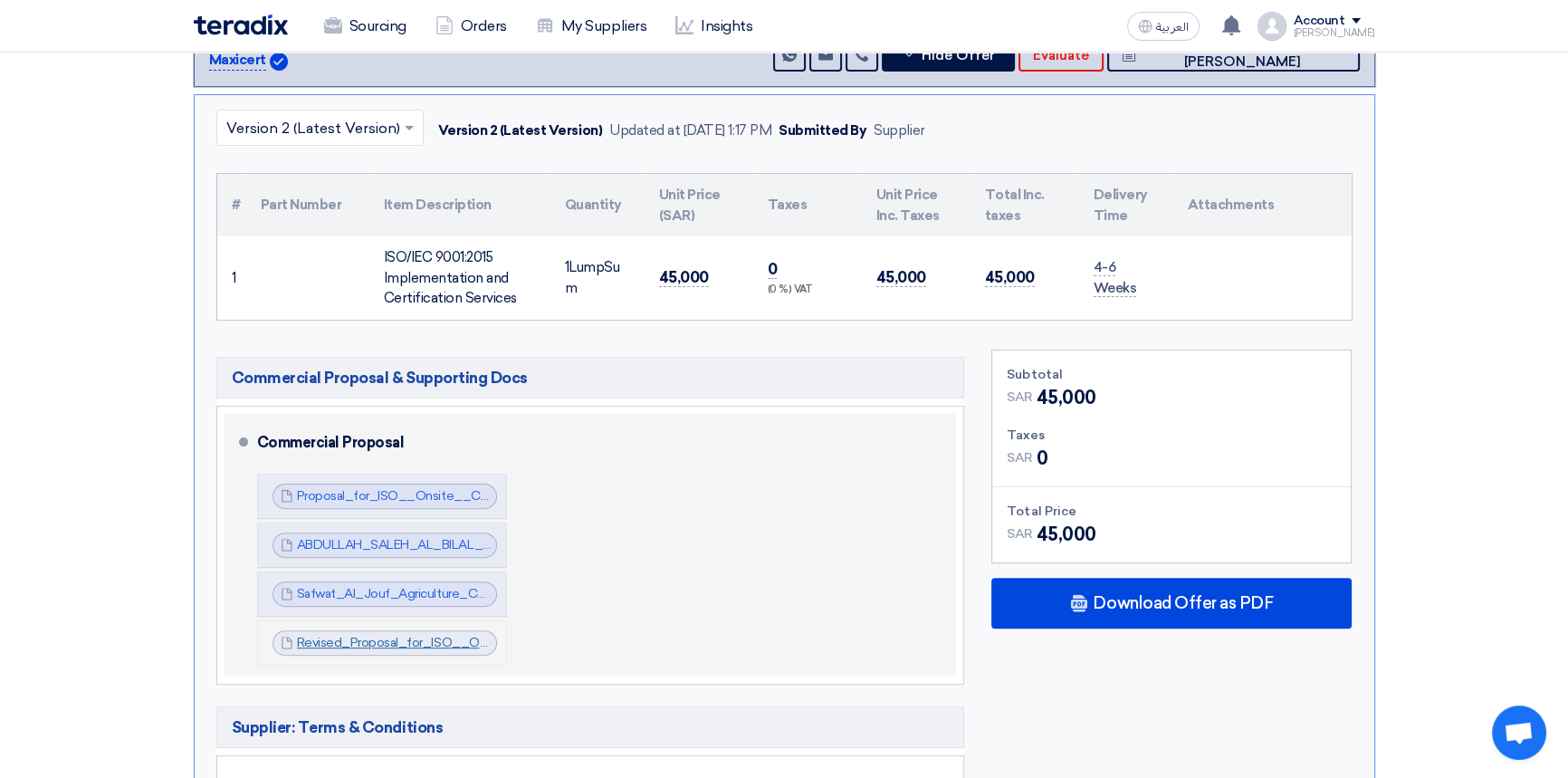
click at [412, 645] on link "Revised_Proposal_for_ISO__Onsite__Cenomi_Centers_KSA_Ref_1756980922375.pdf" at bounding box center [553, 642] width 512 height 16
